Goal: Information Seeking & Learning: Learn about a topic

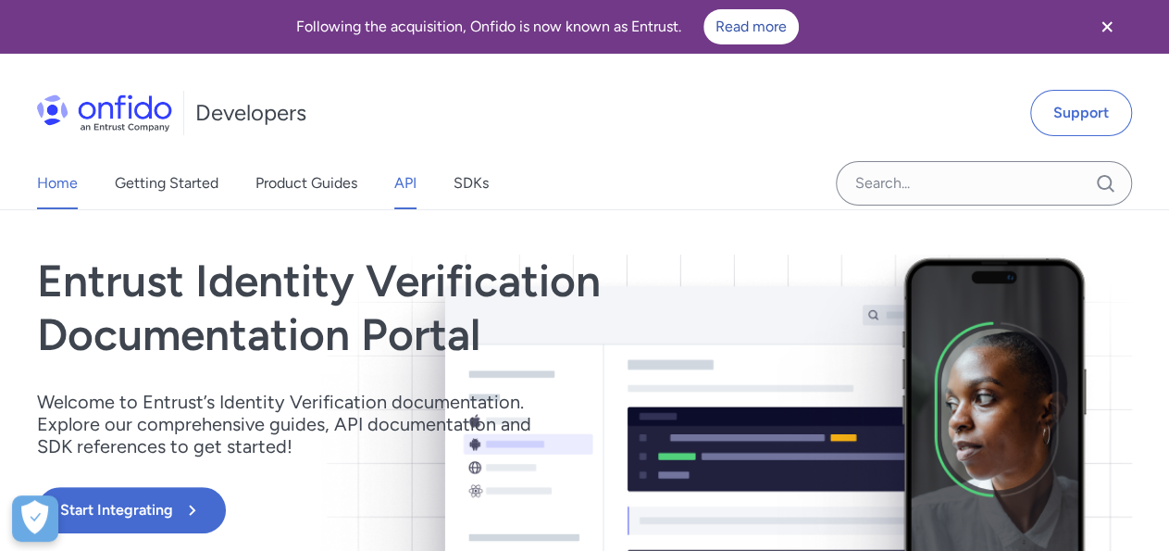
click at [408, 187] on link "API" at bounding box center [405, 183] width 22 height 52
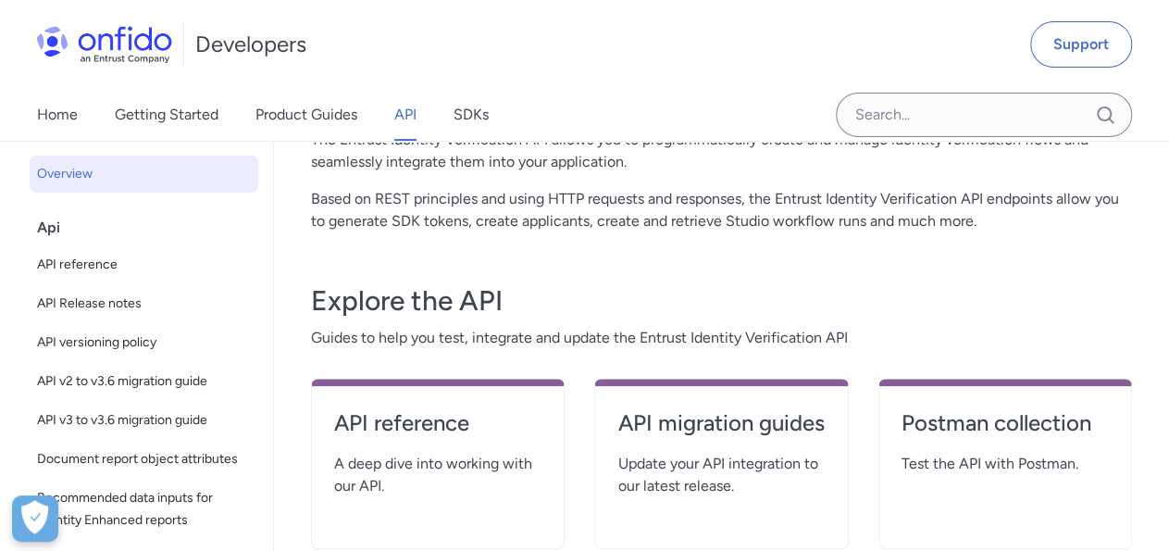
scroll to position [289, 0]
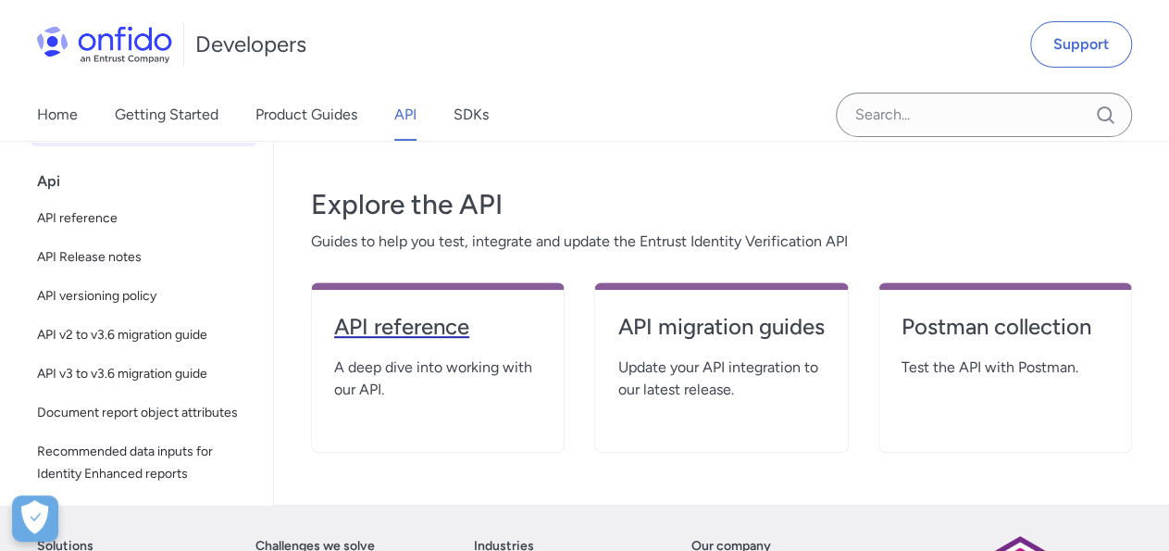
click at [435, 323] on h4 "API reference" at bounding box center [437, 327] width 207 height 30
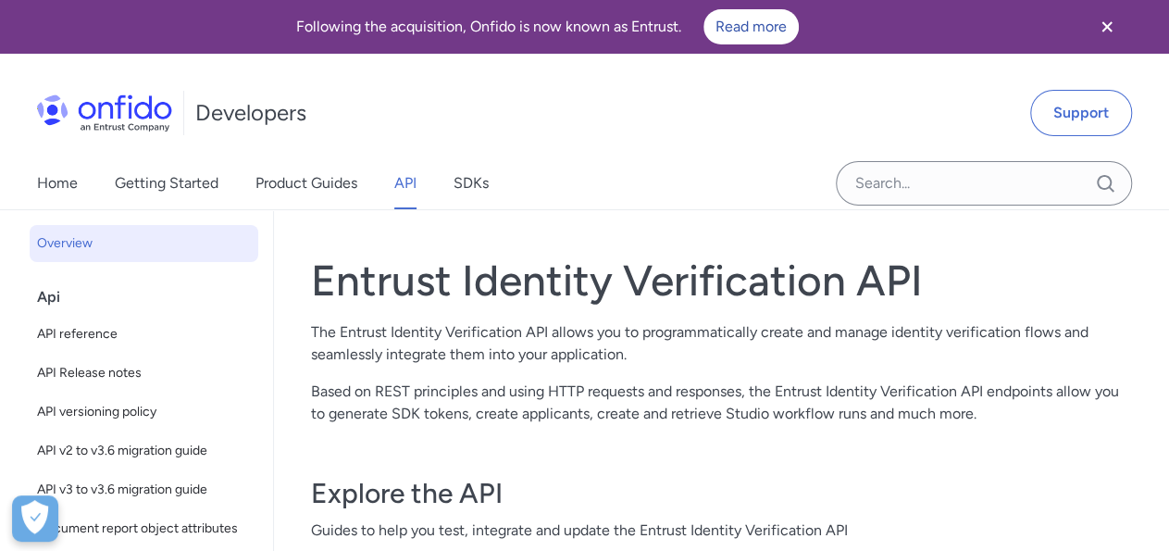
select select "http"
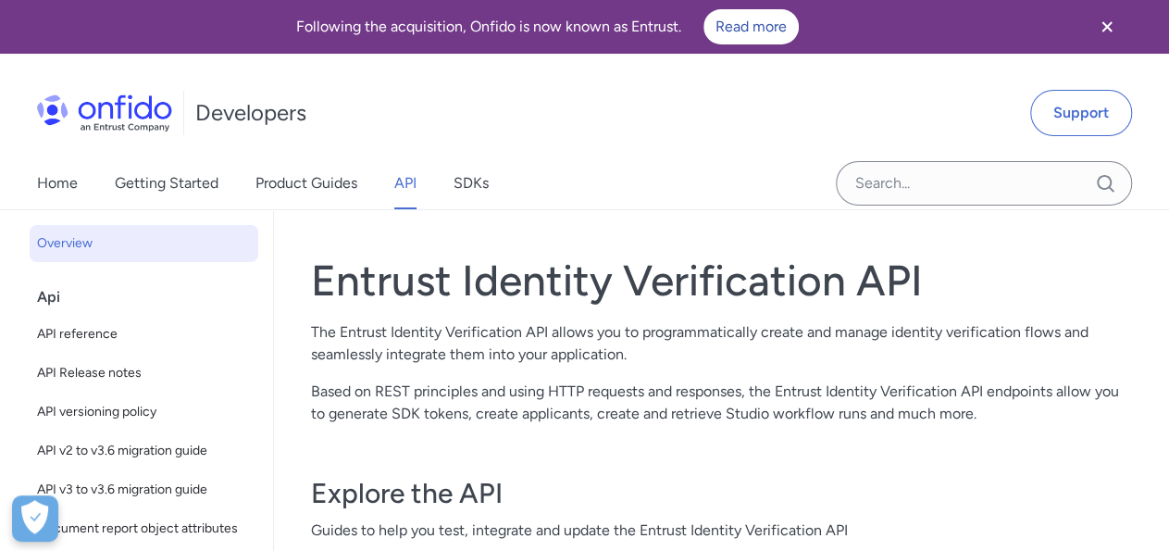
select select "http"
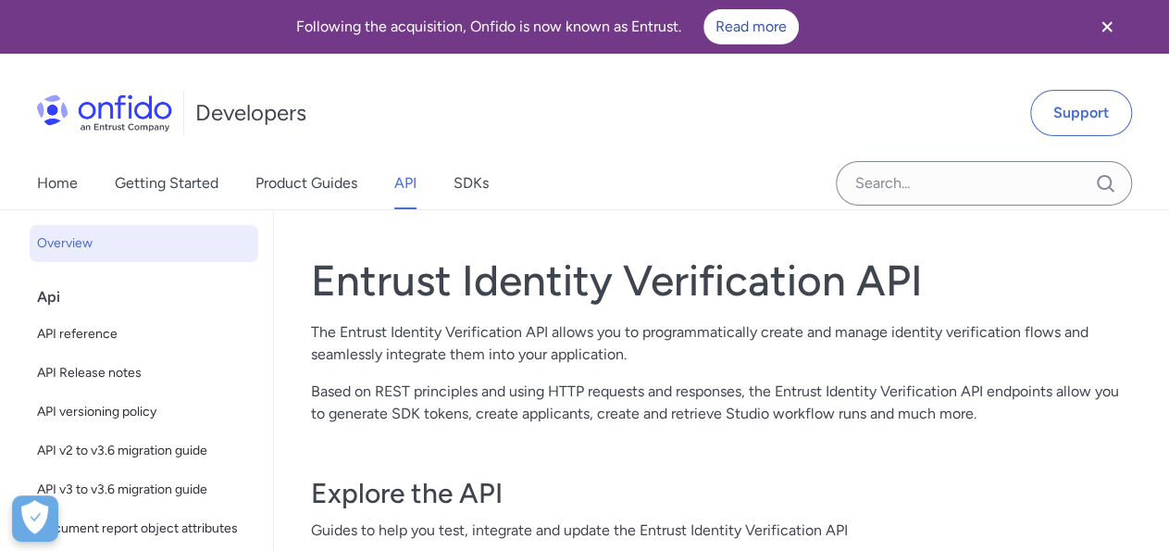
select select "http"
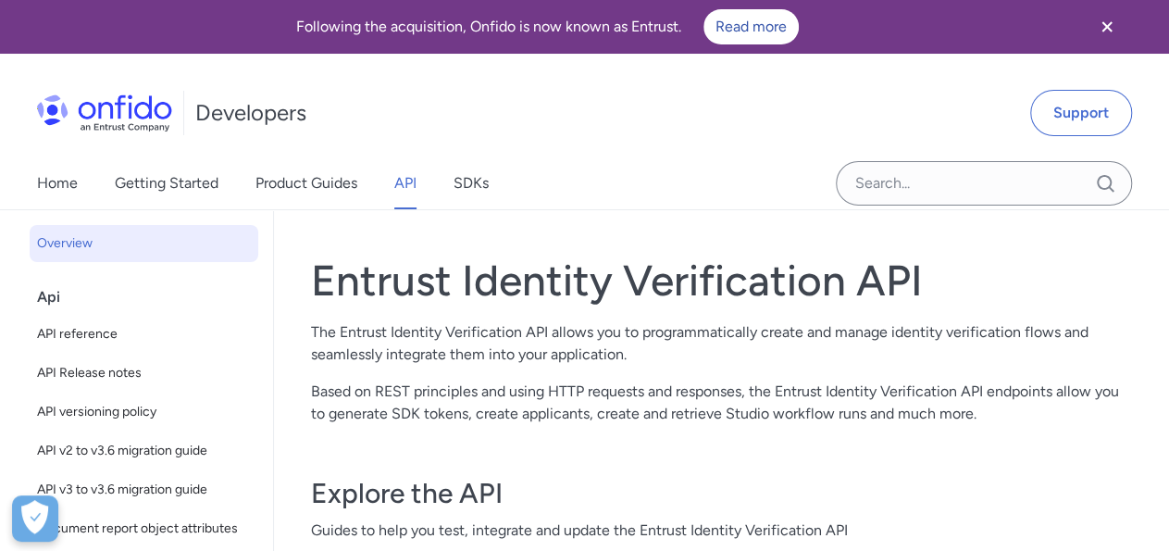
select select "http"
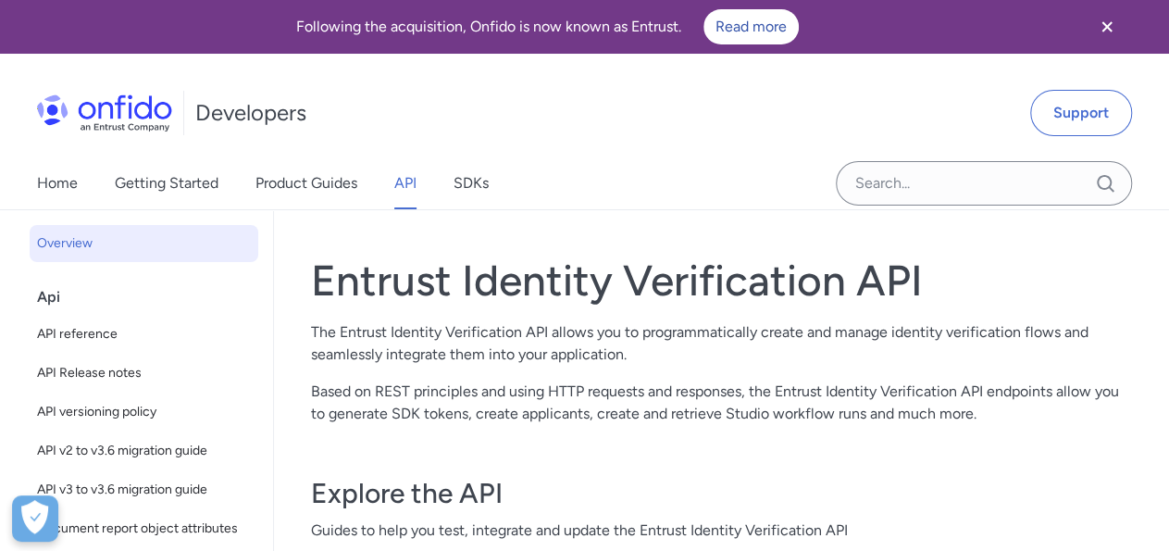
select select "http"
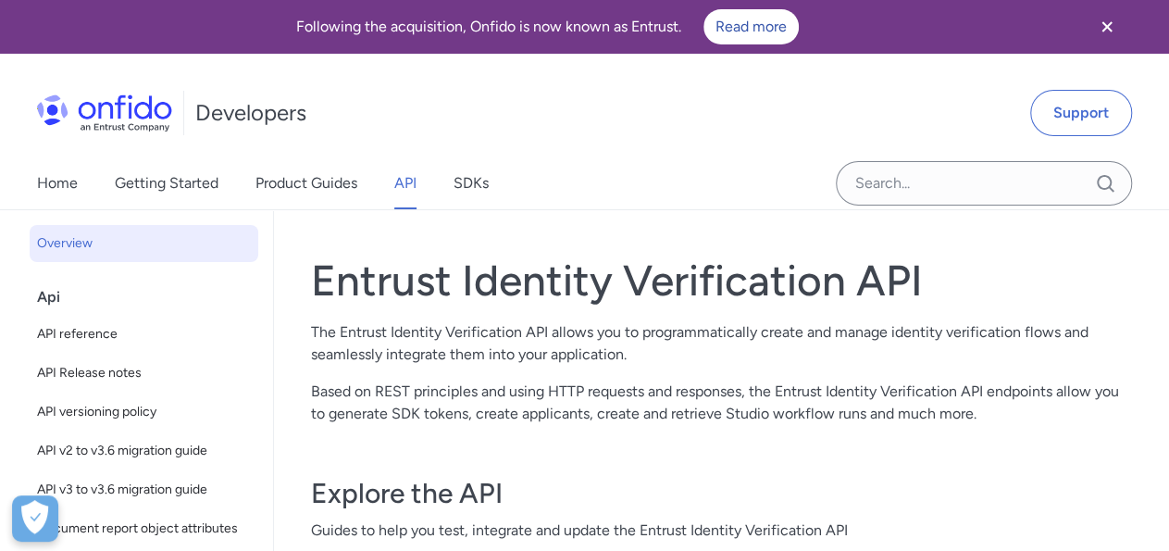
select select "http"
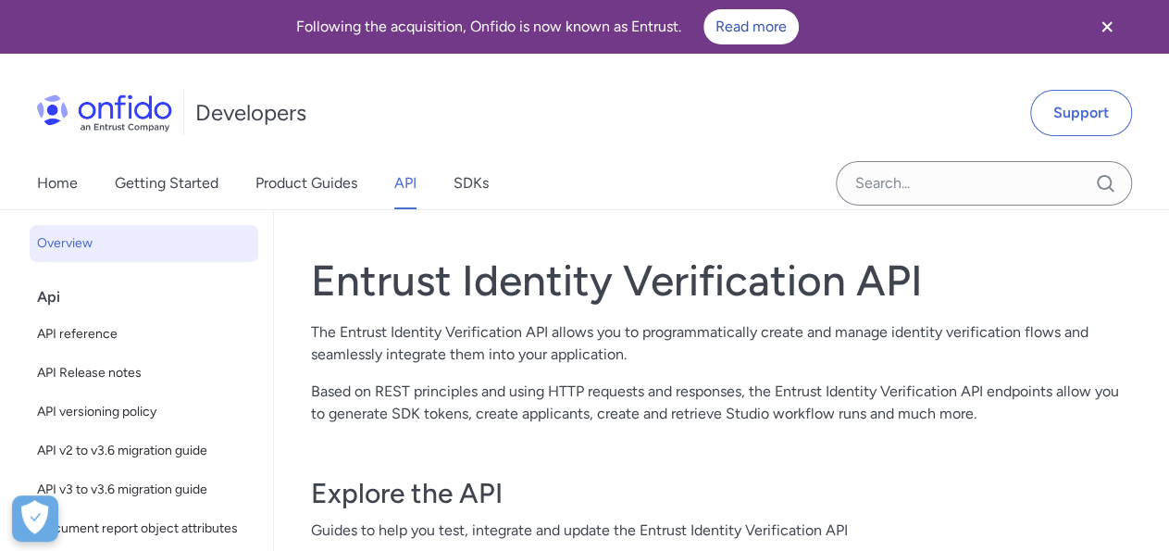
select select "http"
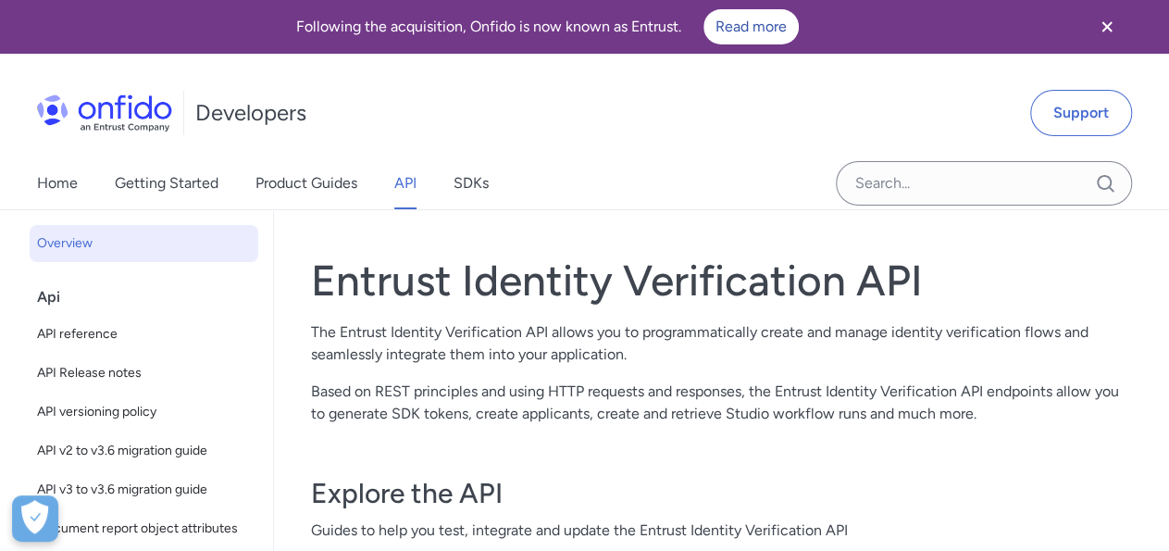
select select "http"
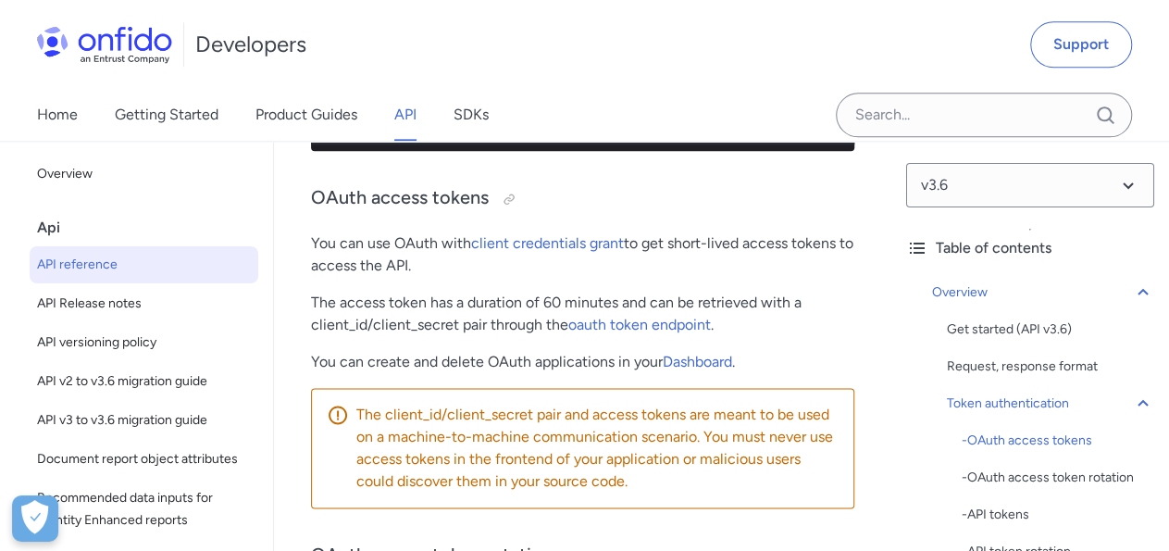
scroll to position [1155, 0]
